Goal: Use online tool/utility

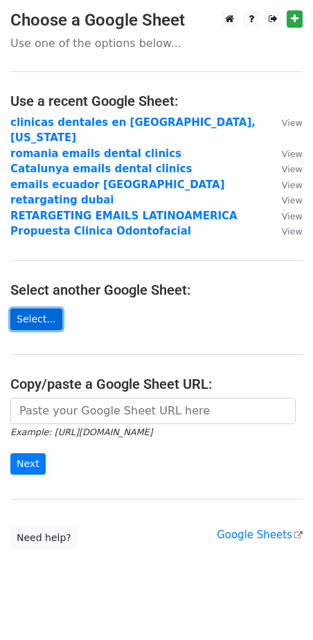
click at [34, 309] on link "Select..." at bounding box center [36, 319] width 52 height 21
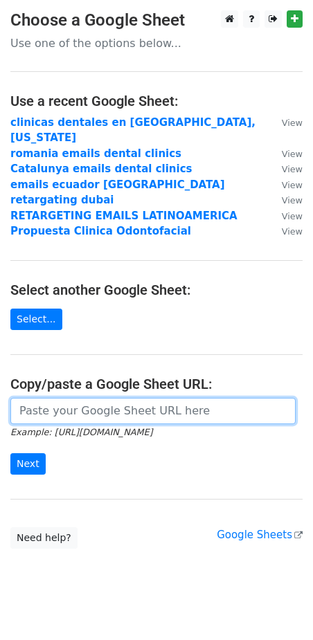
click at [105, 401] on input "url" at bounding box center [152, 411] width 285 height 26
paste input "https://docs.google.com/spreadsheets/d/1Vyybt2zxZXEC9p30mXaOY0jg6b8REH2HjZR7Ezc…"
type input "https://docs.google.com/spreadsheets/d/1Vyybt2zxZXEC9p30mXaOY0jg6b8REH2HjZR7Ezc…"
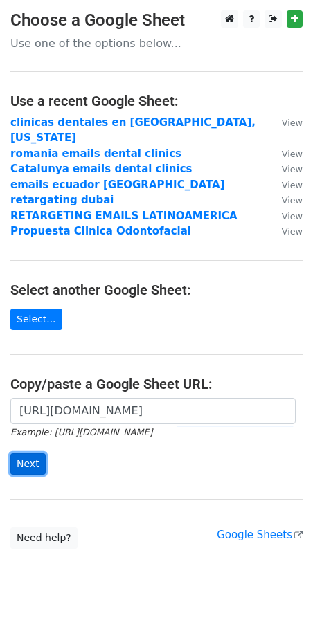
click at [24, 453] on input "Next" at bounding box center [27, 463] width 35 height 21
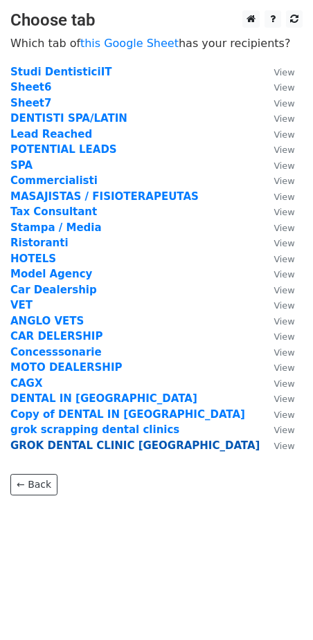
click at [57, 448] on strong "GROK DENTAL CLINIC MILANO" at bounding box center [134, 445] width 249 height 12
